Goal: Task Accomplishment & Management: Use online tool/utility

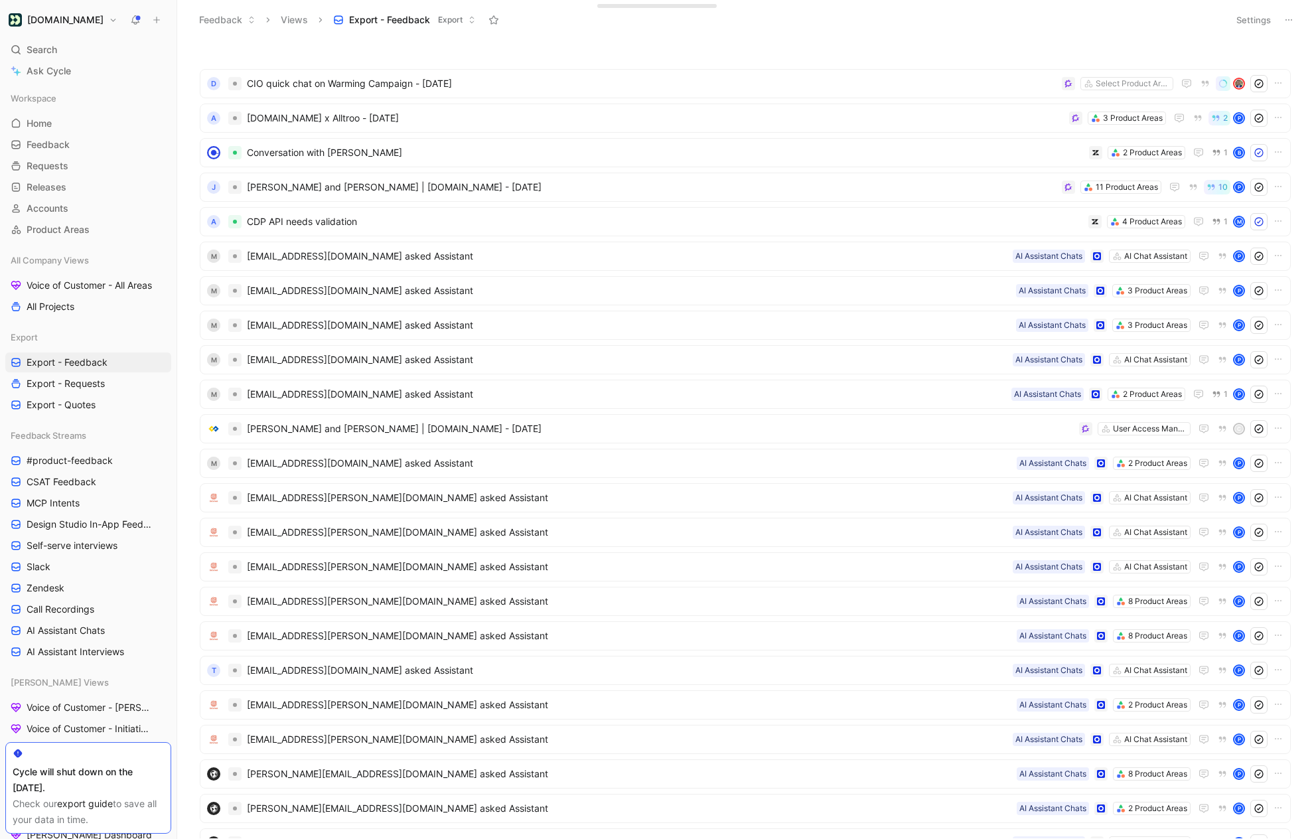
click at [1280, 24] on button at bounding box center [1289, 20] width 19 height 19
click at [1251, 25] on button "Settings" at bounding box center [1254, 20] width 46 height 19
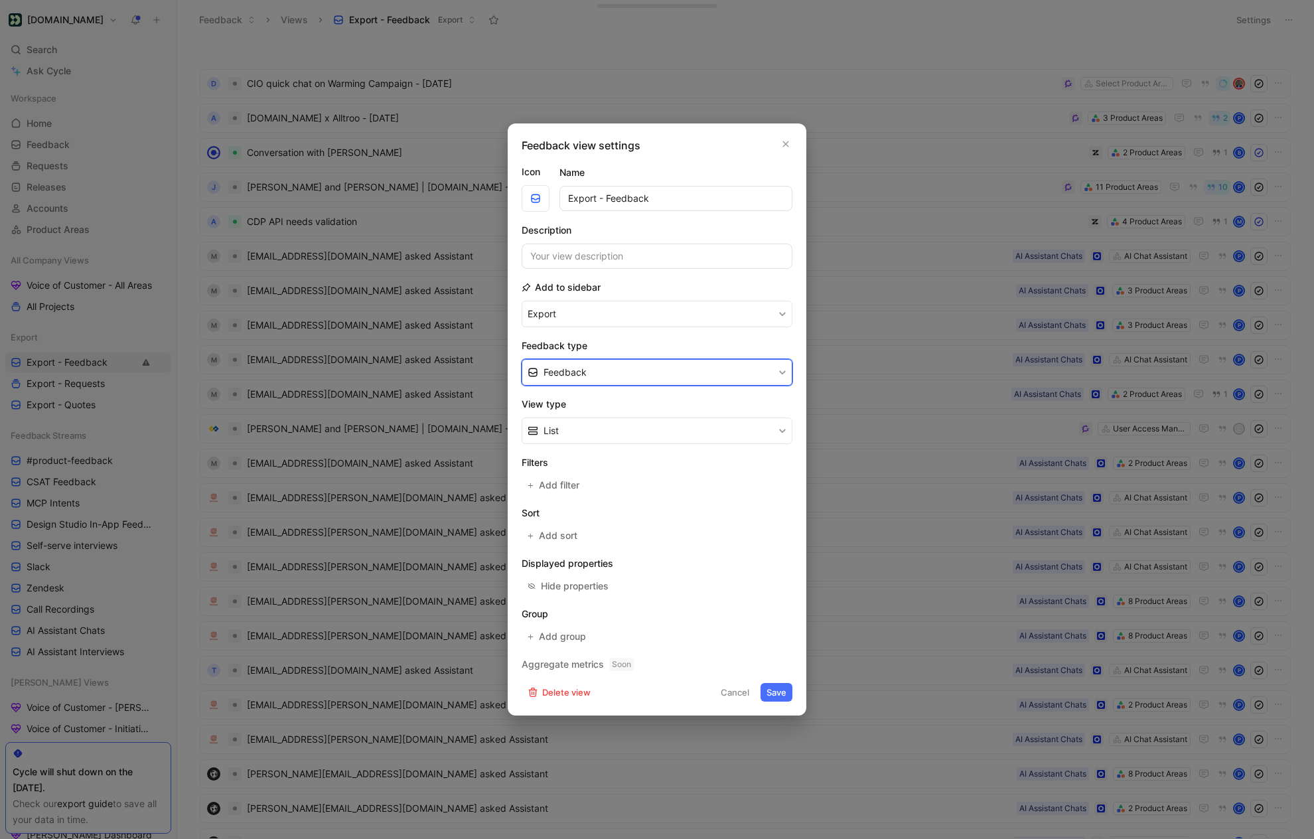
click at [630, 366] on button "Feedback" at bounding box center [657, 372] width 271 height 27
click at [556, 484] on span "Add filter" at bounding box center [560, 485] width 42 height 16
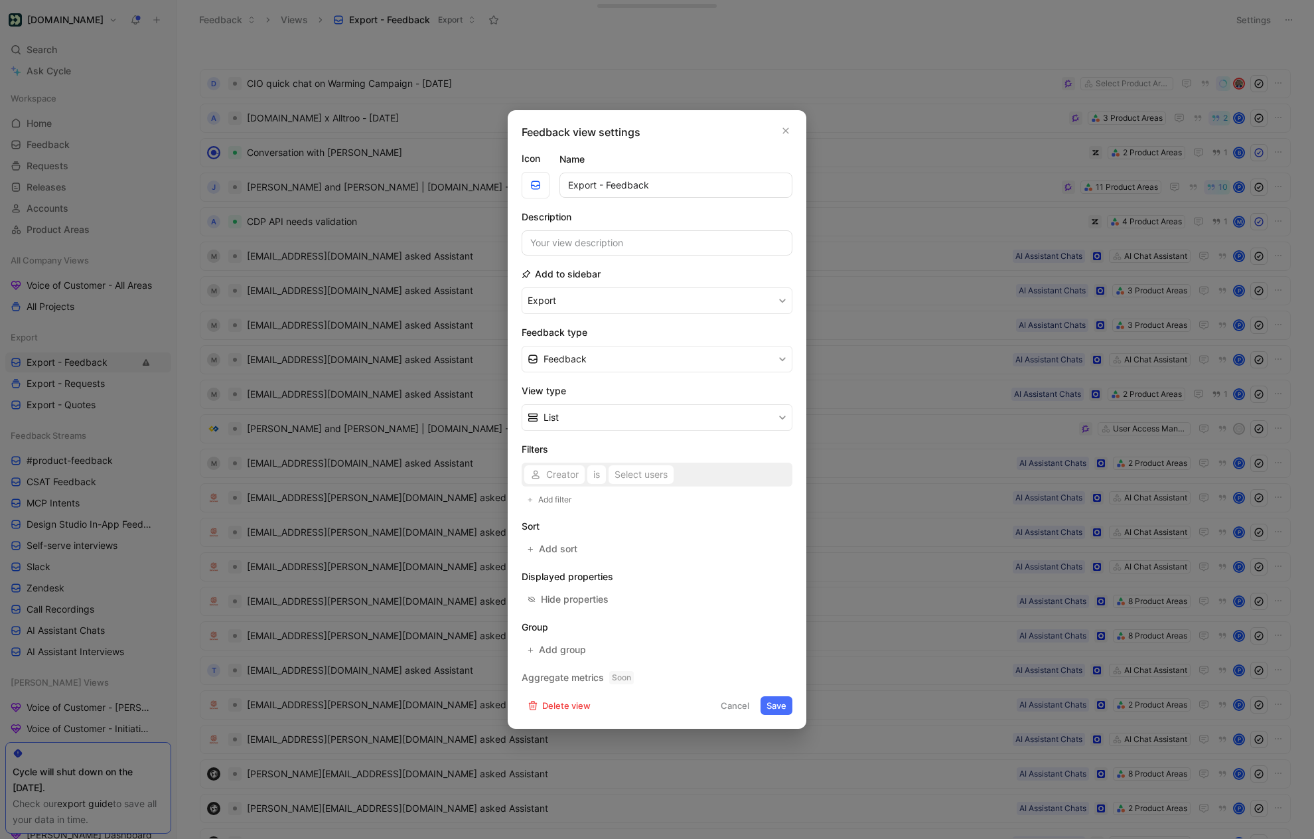
click at [562, 474] on div "Creator is Select users" at bounding box center [657, 475] width 271 height 24
click at [569, 475] on div "Creator is Select users" at bounding box center [657, 475] width 271 height 24
click at [551, 478] on span "Creator" at bounding box center [562, 475] width 33 height 16
click at [575, 599] on span "Source" at bounding box center [561, 600] width 31 height 11
click at [572, 478] on span "Source" at bounding box center [561, 475] width 31 height 16
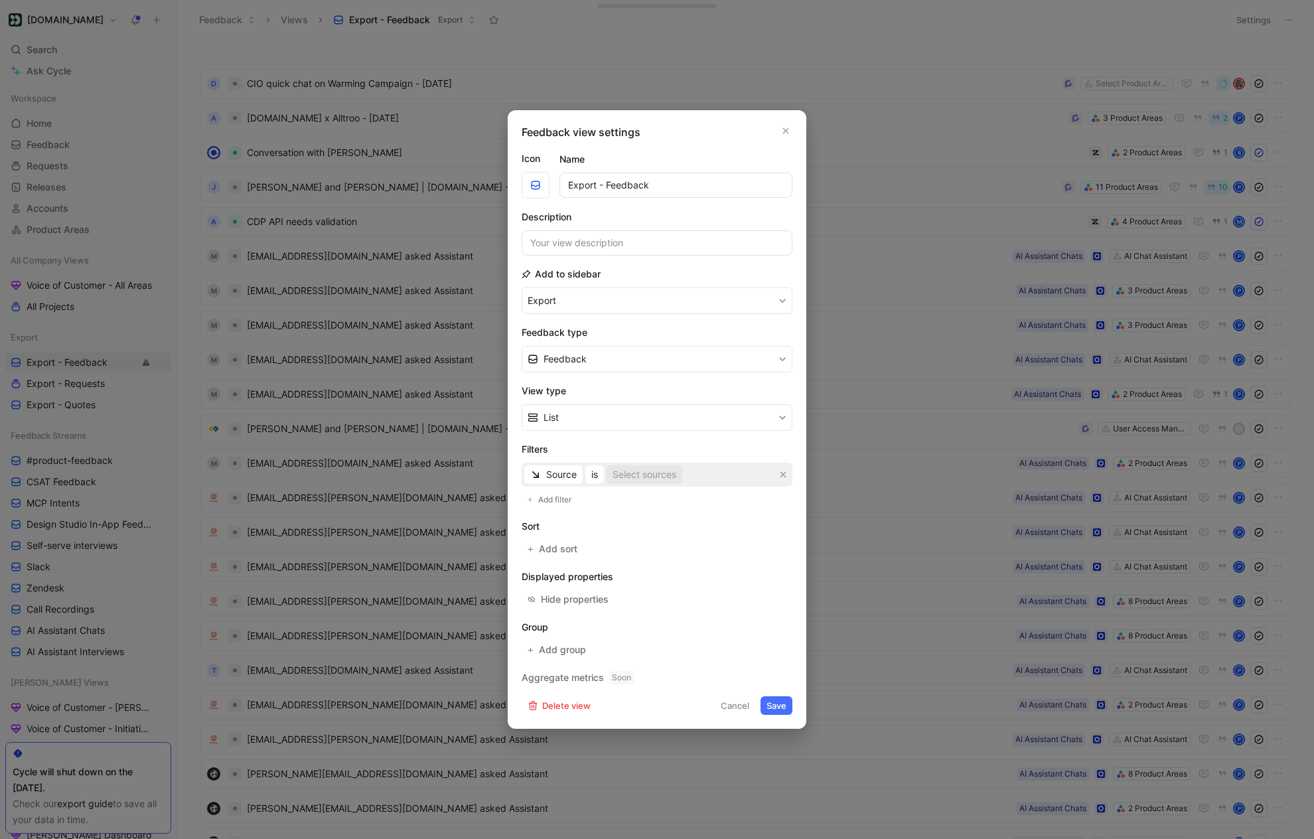
click at [644, 479] on div "Select sources" at bounding box center [645, 475] width 64 height 16
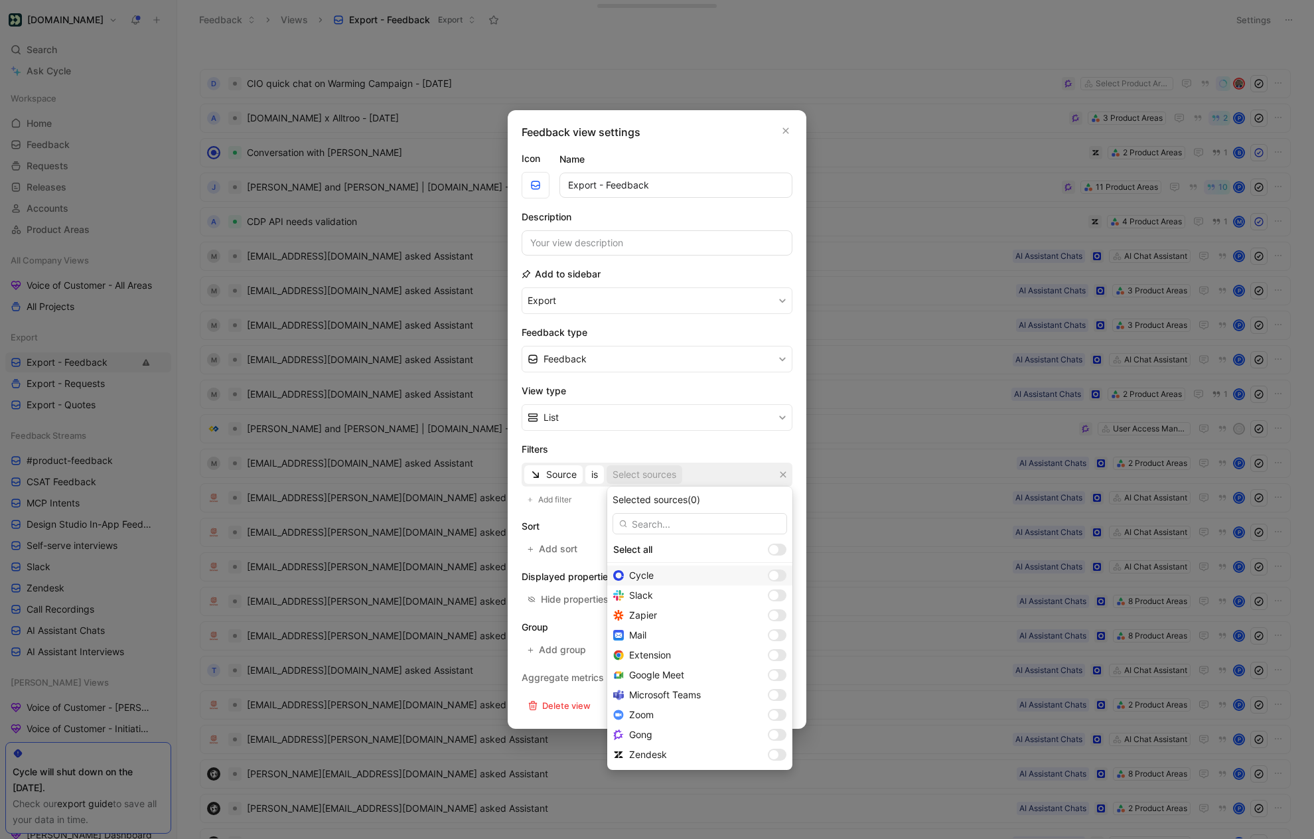
click at [769, 576] on div at bounding box center [773, 575] width 9 height 9
click at [769, 593] on div at bounding box center [773, 595] width 9 height 9
click at [768, 577] on div at bounding box center [777, 576] width 19 height 12
click at [769, 615] on div at bounding box center [773, 615] width 9 height 9
click at [768, 633] on div at bounding box center [777, 635] width 19 height 12
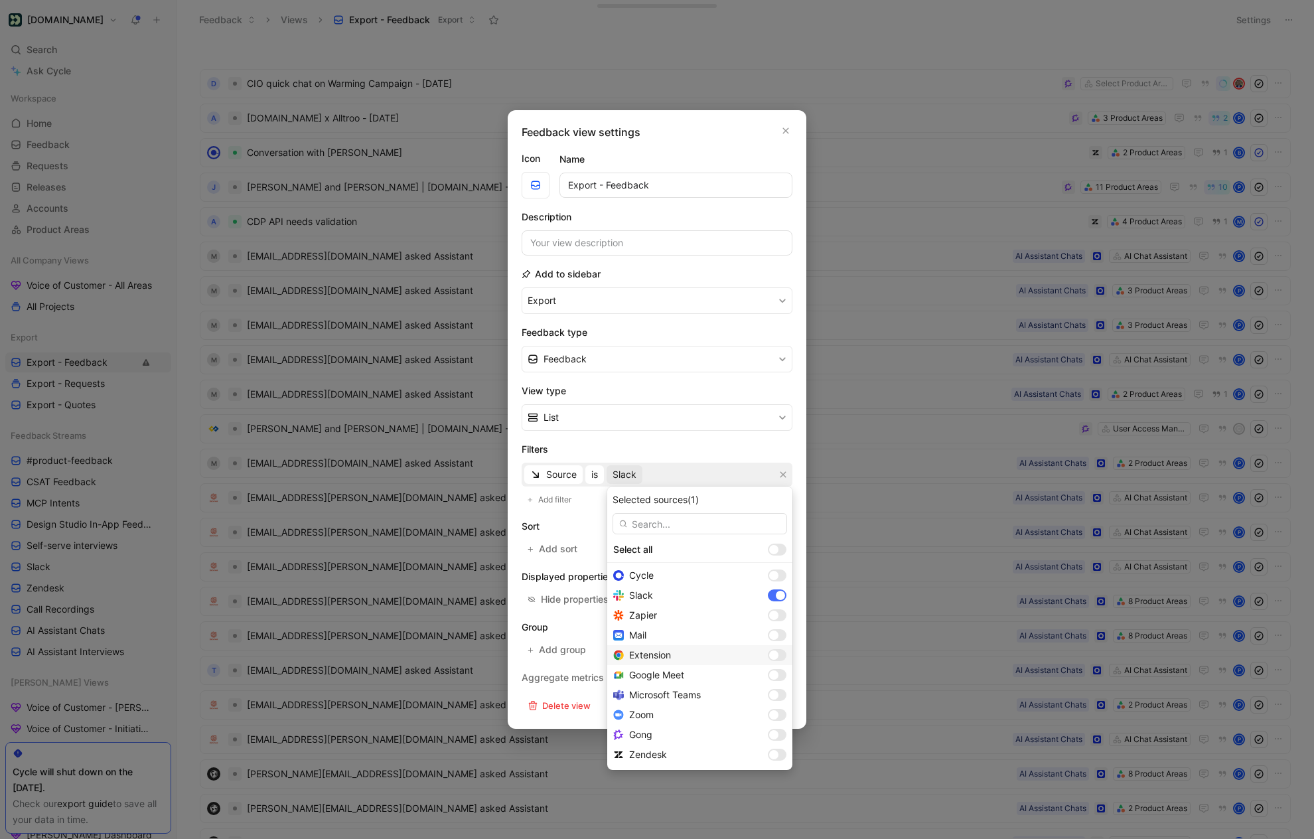
click at [769, 654] on div at bounding box center [773, 655] width 9 height 9
click at [768, 615] on div at bounding box center [777, 615] width 19 height 12
click at [768, 570] on div at bounding box center [777, 576] width 19 height 12
click at [769, 576] on div at bounding box center [773, 575] width 9 height 9
click at [769, 619] on div at bounding box center [773, 615] width 9 height 9
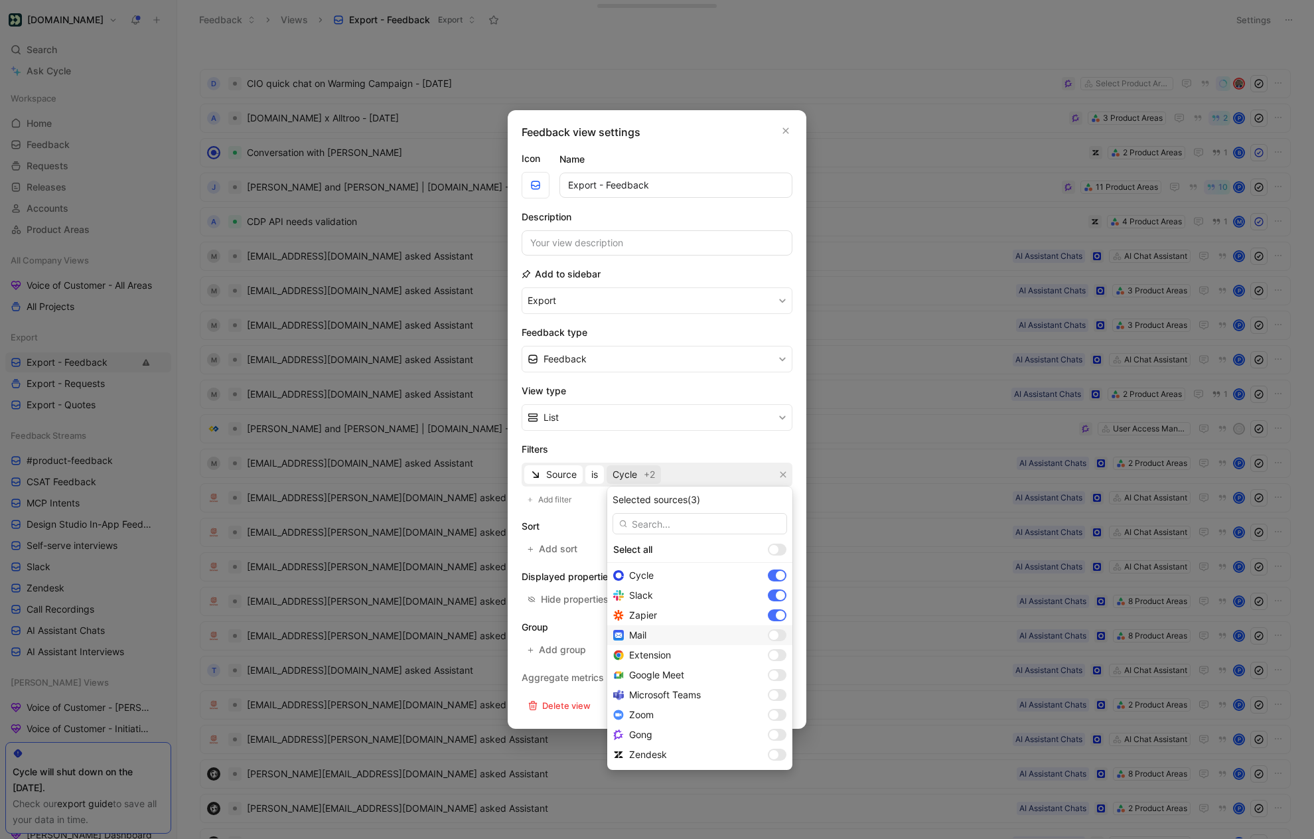
click at [769, 635] on div at bounding box center [773, 635] width 9 height 9
click at [769, 656] on div at bounding box center [773, 655] width 9 height 9
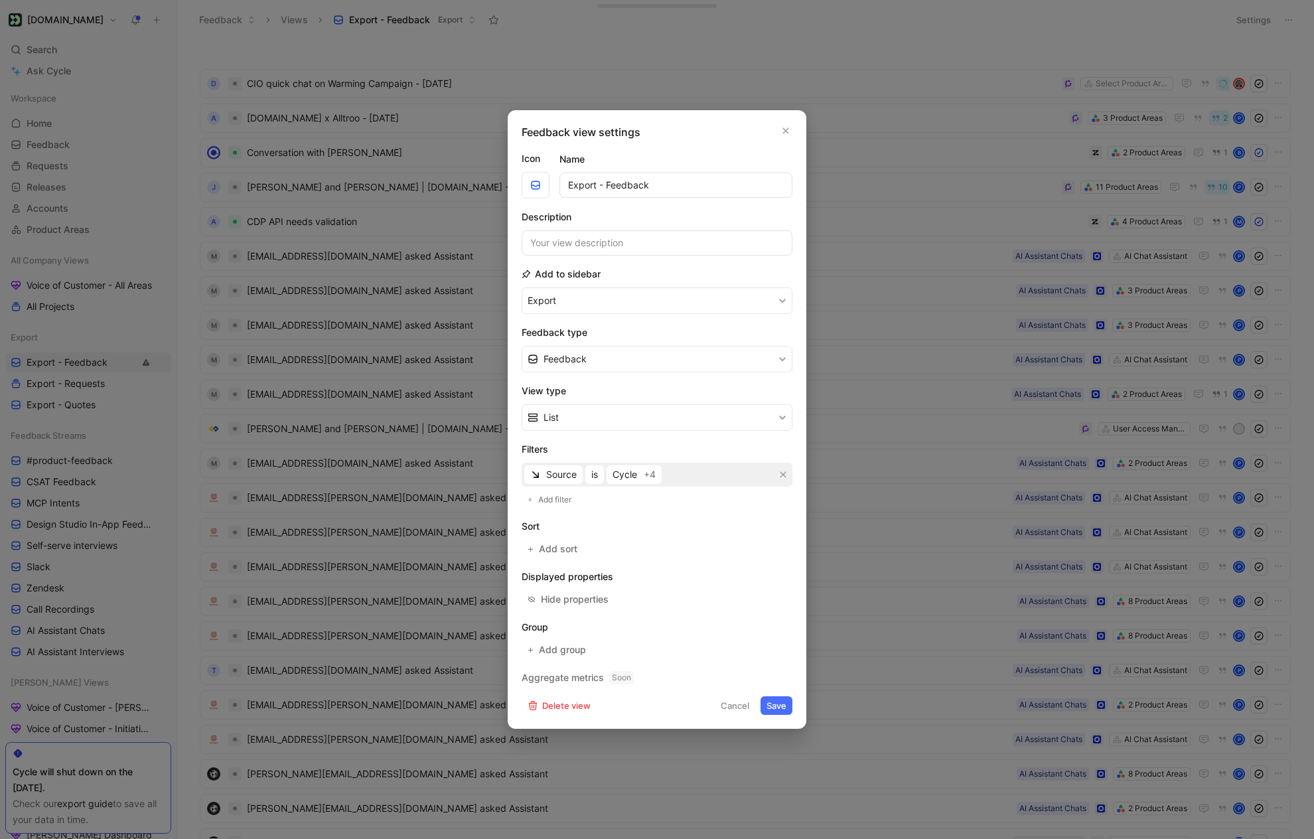
click at [779, 705] on button "Save" at bounding box center [777, 705] width 32 height 19
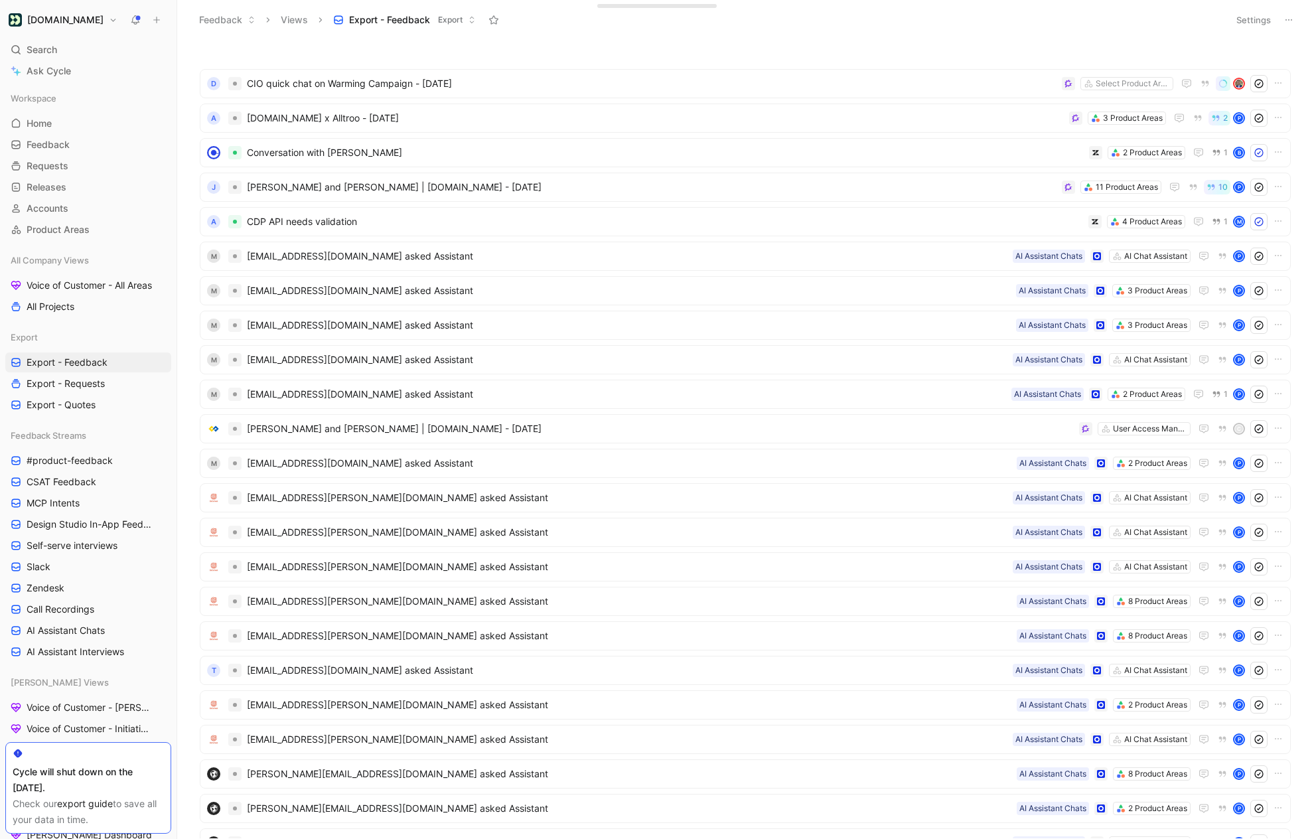
click at [1251, 21] on button "Settings" at bounding box center [1254, 20] width 46 height 19
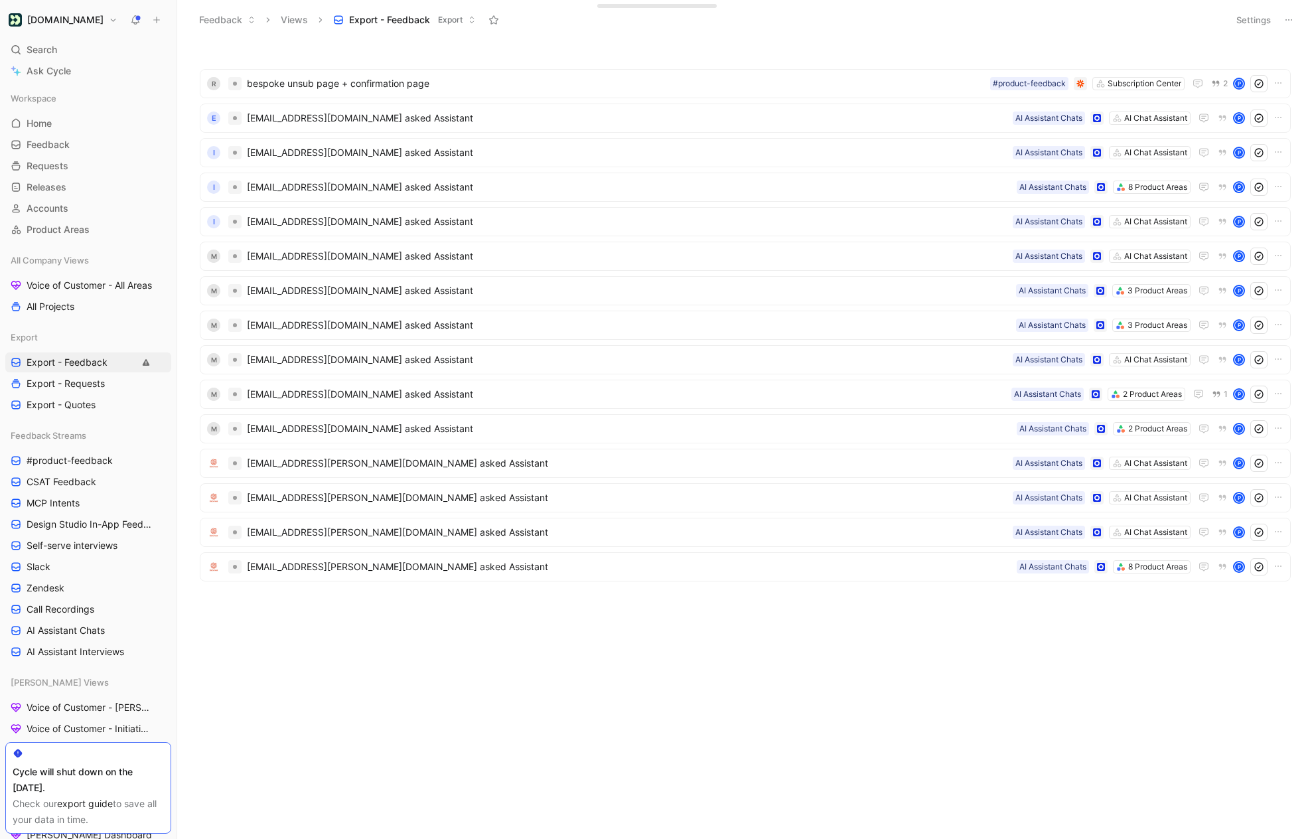
click at [1252, 25] on button "Settings" at bounding box center [1254, 20] width 46 height 19
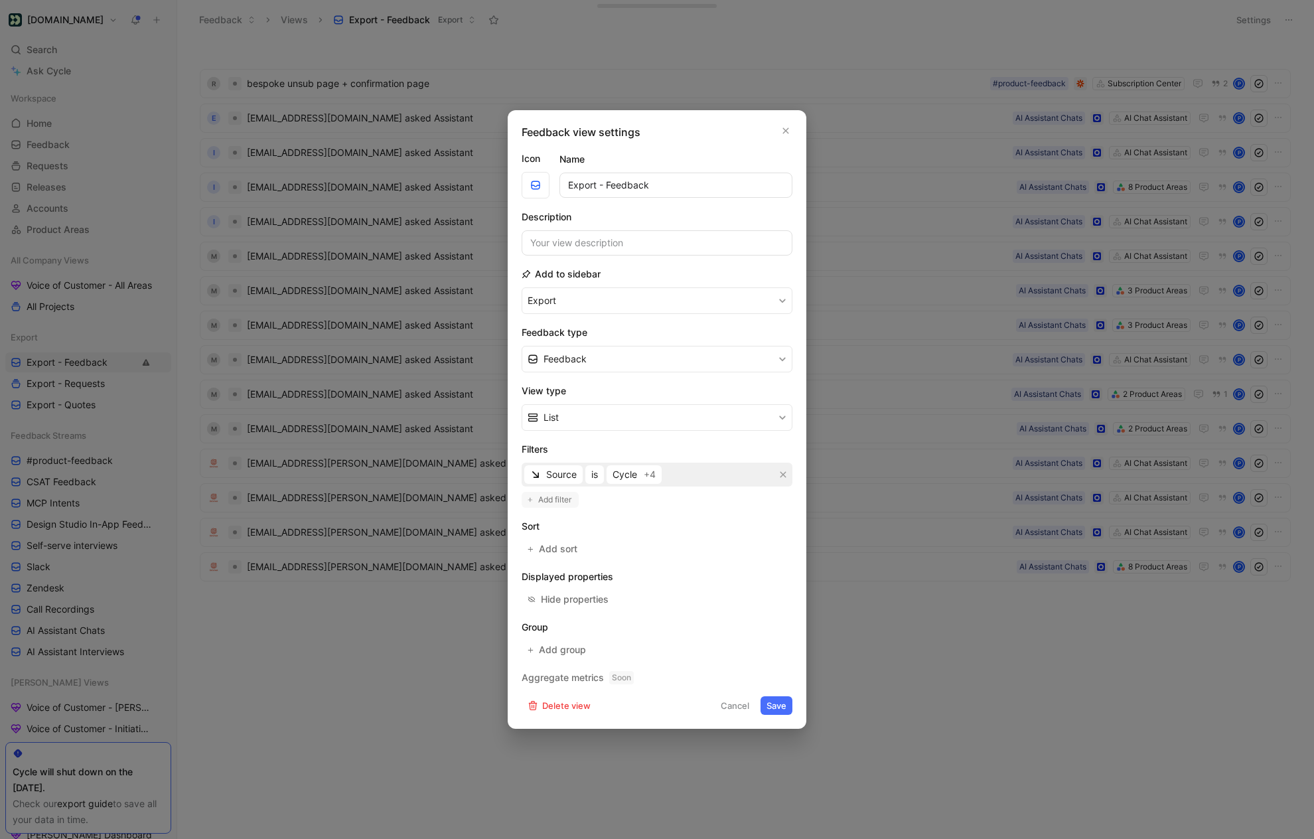
click at [545, 499] on span "Add filter" at bounding box center [555, 499] width 35 height 13
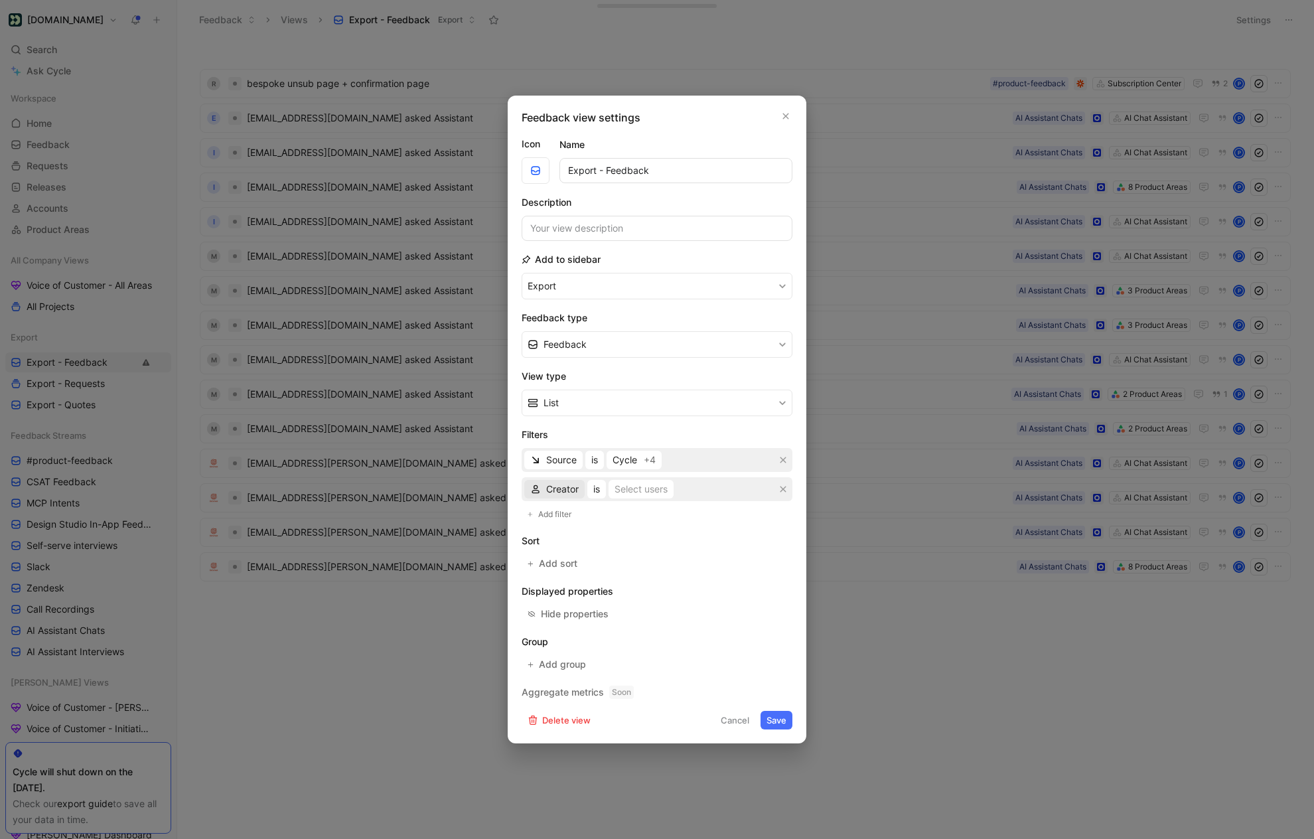
click at [568, 491] on span "Creator" at bounding box center [562, 489] width 33 height 16
click at [566, 676] on span "Stream" at bounding box center [561, 675] width 31 height 11
click at [621, 496] on div "Select values" at bounding box center [642, 489] width 58 height 16
click at [596, 493] on span "is" at bounding box center [595, 489] width 7 height 16
click at [623, 533] on span "is not empty" at bounding box center [619, 535] width 54 height 11
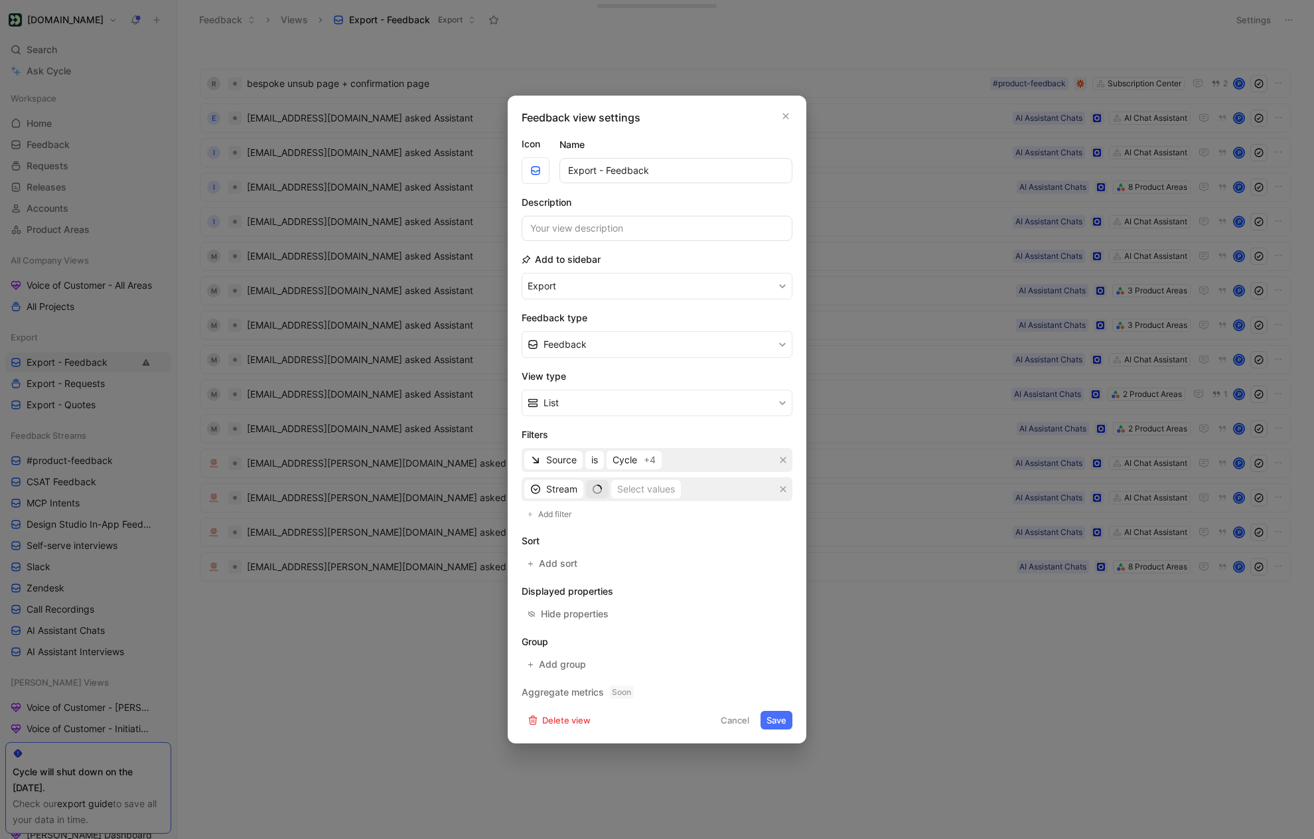
click at [594, 497] on button "button" at bounding box center [597, 489] width 23 height 19
click at [599, 571] on span "is not" at bounding box center [603, 575] width 23 height 11
click at [649, 491] on div "Select values" at bounding box center [659, 489] width 58 height 16
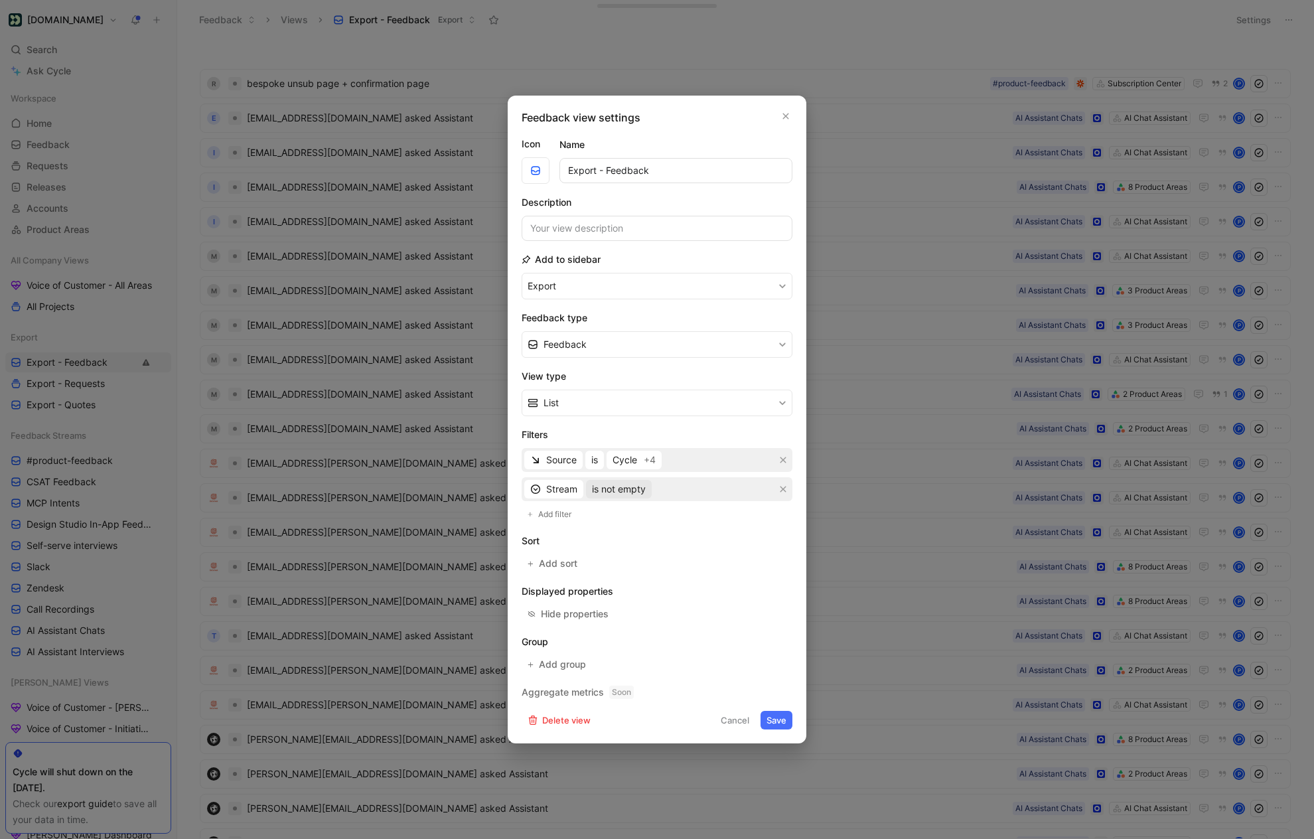
click at [638, 493] on span "is not empty" at bounding box center [619, 489] width 54 height 16
click at [628, 568] on div "is not" at bounding box center [631, 576] width 78 height 16
click at [681, 484] on div "Select values" at bounding box center [659, 489] width 58 height 16
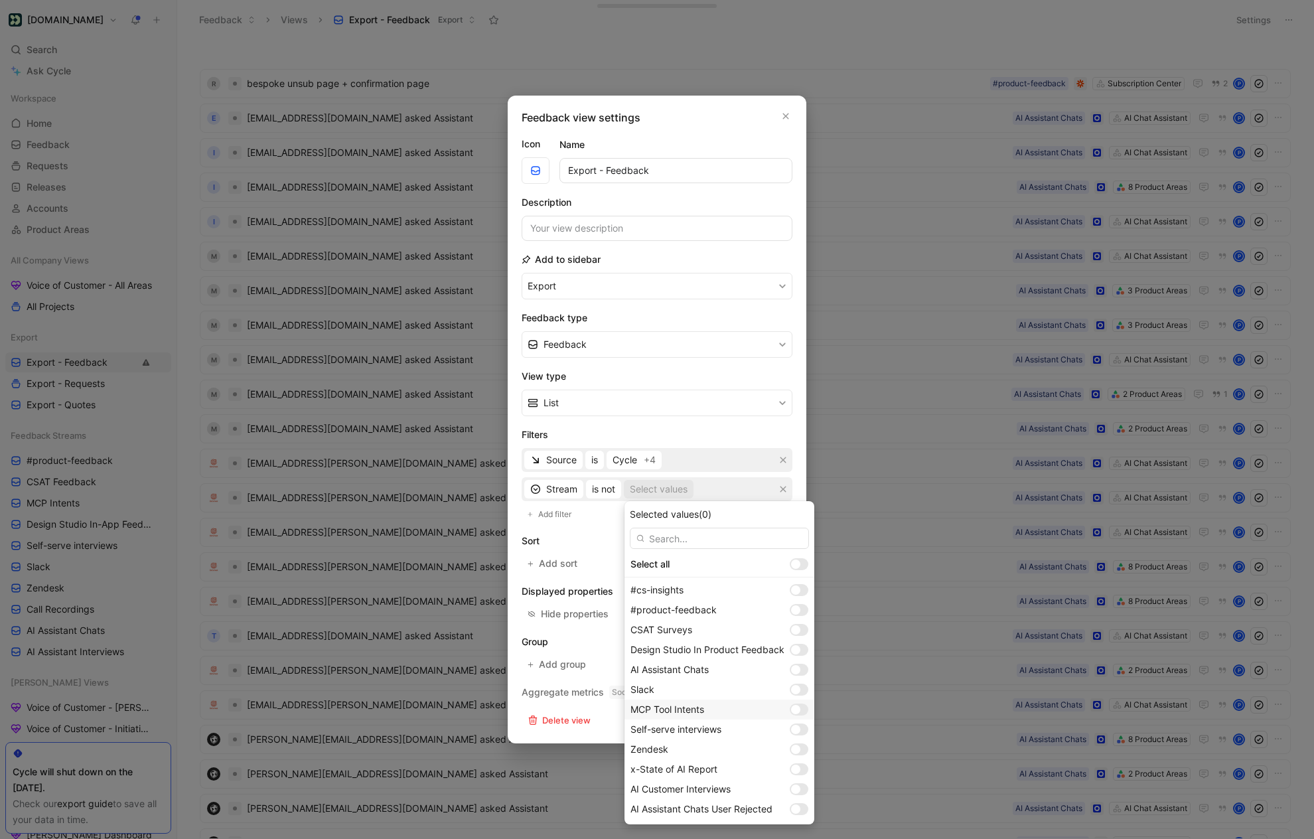
click at [800, 710] on div at bounding box center [795, 709] width 9 height 9
click at [801, 790] on div at bounding box center [799, 789] width 19 height 12
click at [799, 668] on div at bounding box center [795, 669] width 9 height 9
click at [797, 787] on div at bounding box center [799, 789] width 19 height 12
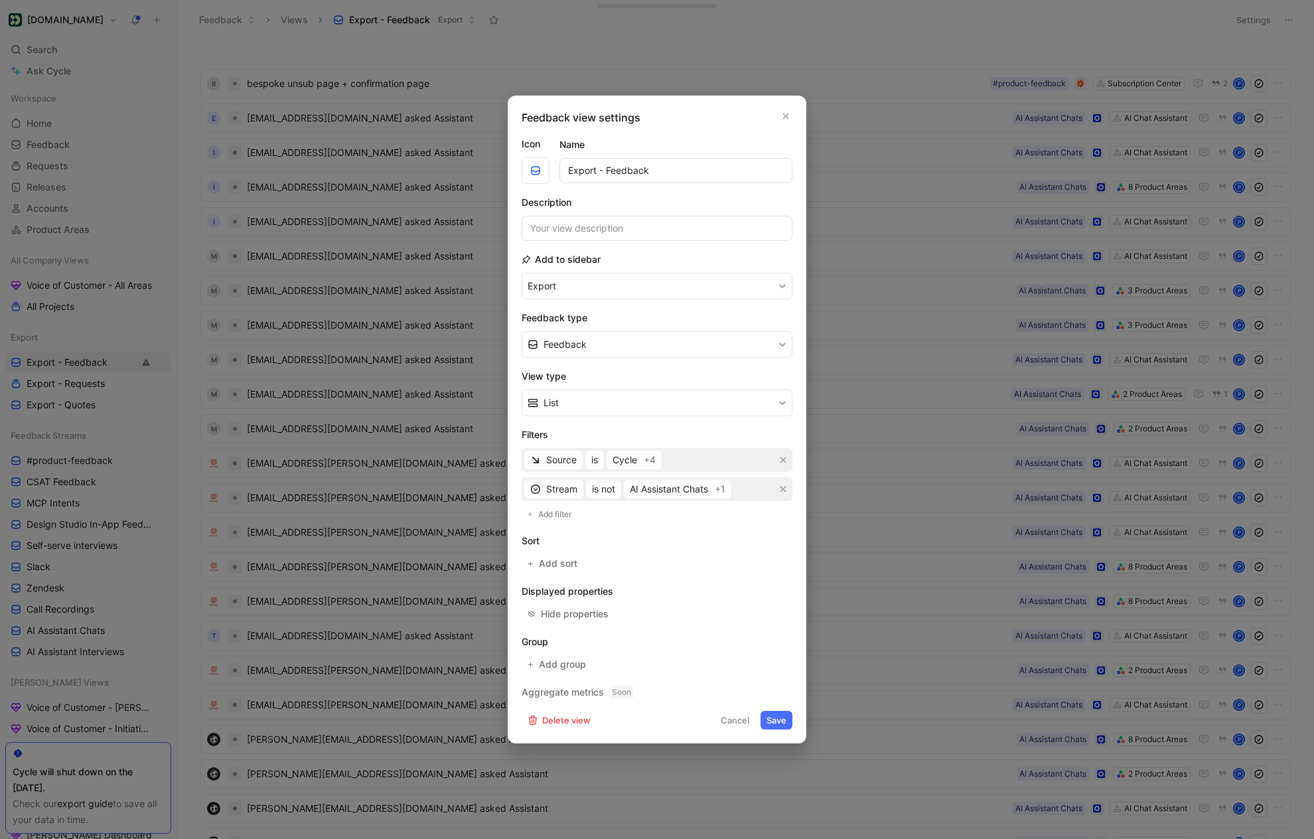
click at [778, 725] on button "Save" at bounding box center [777, 720] width 32 height 19
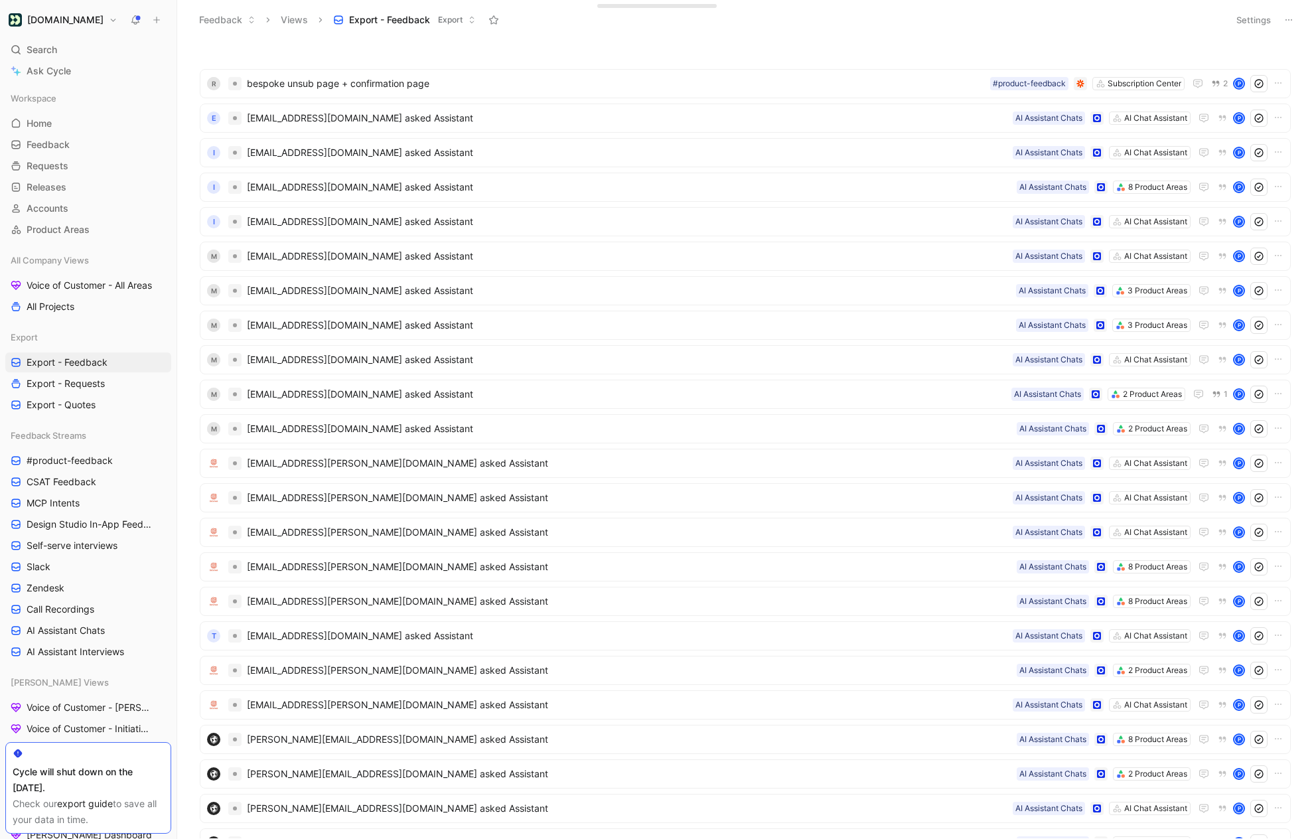
click at [1255, 13] on button "Settings" at bounding box center [1254, 20] width 46 height 19
click at [1249, 28] on button "Settings" at bounding box center [1254, 20] width 46 height 19
click at [1286, 18] on icon at bounding box center [1289, 20] width 11 height 11
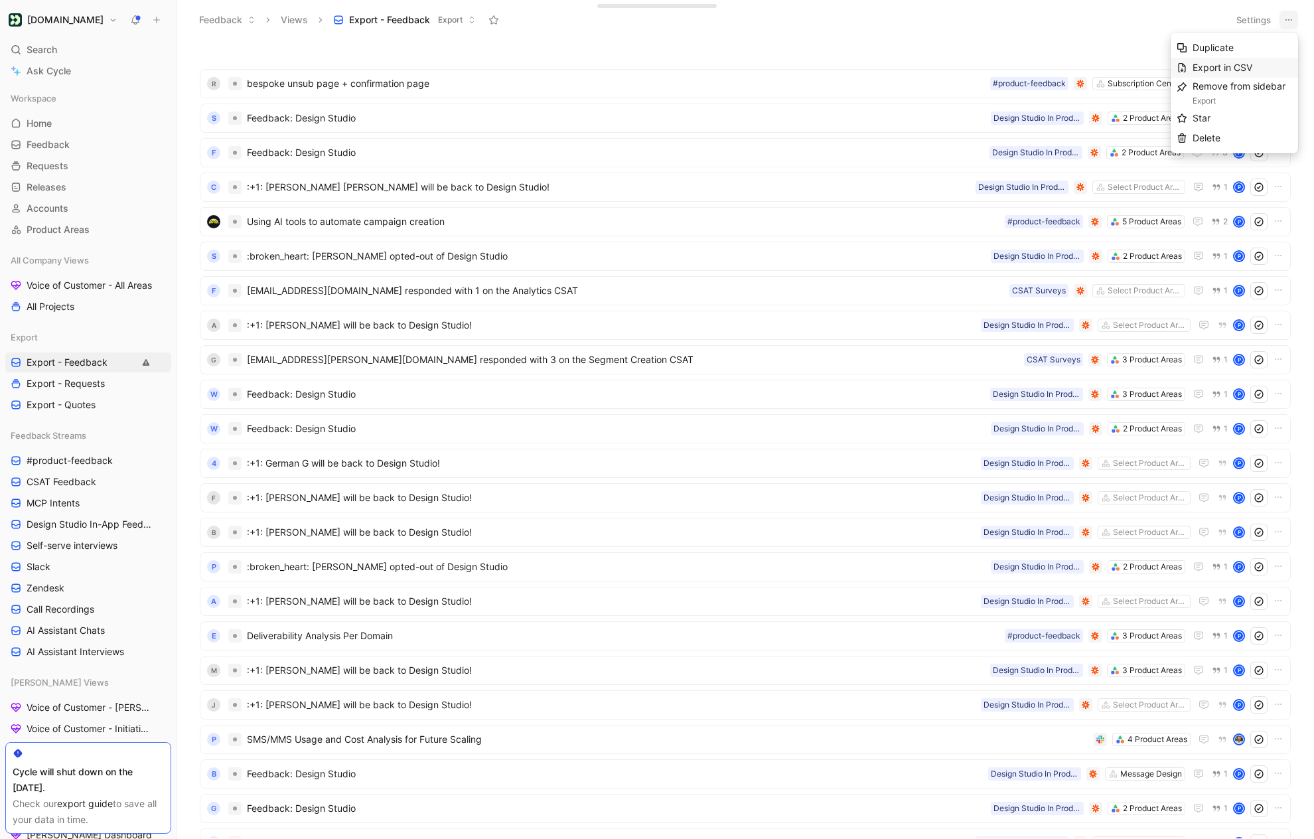
click at [1212, 69] on span "Export in CSV" at bounding box center [1223, 67] width 60 height 11
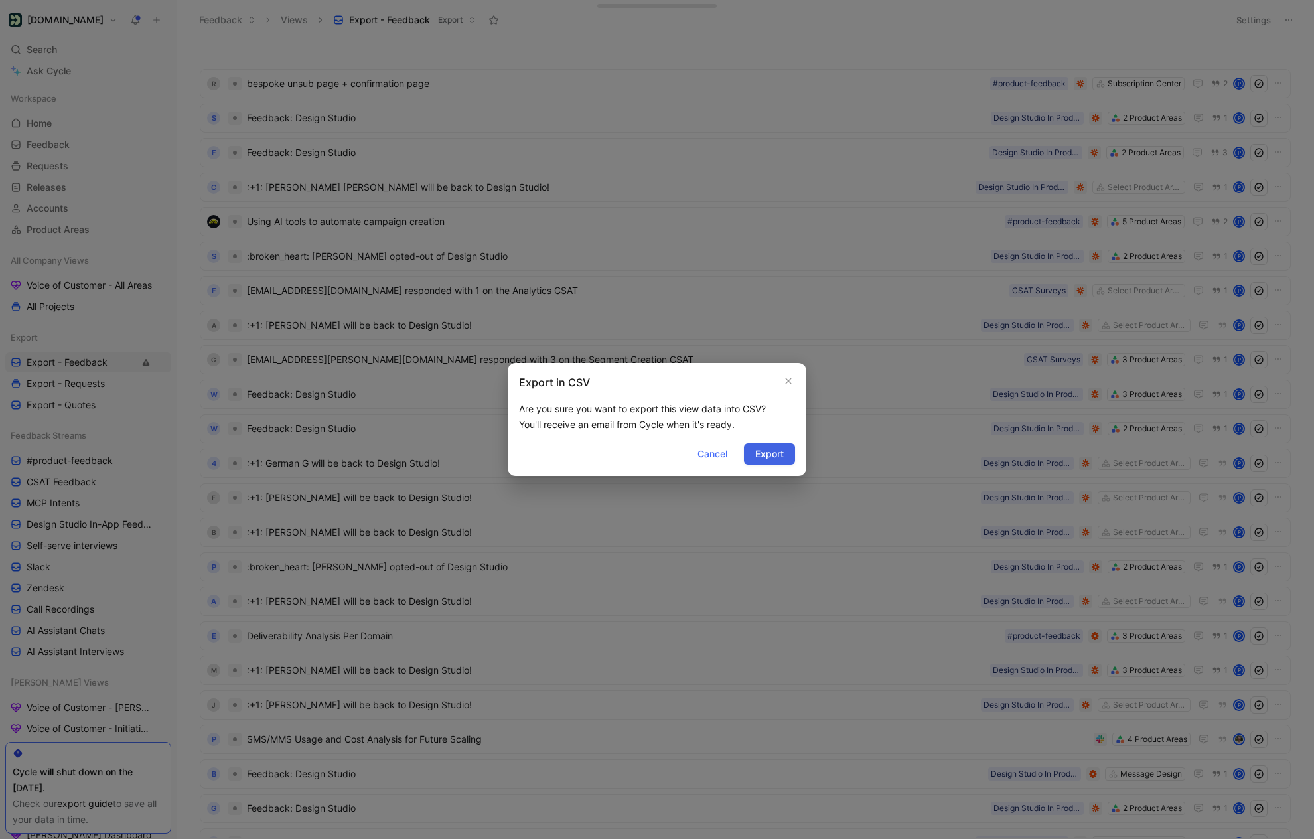
click at [772, 447] on span "Export" at bounding box center [769, 454] width 29 height 16
